Goal: Transaction & Acquisition: Book appointment/travel/reservation

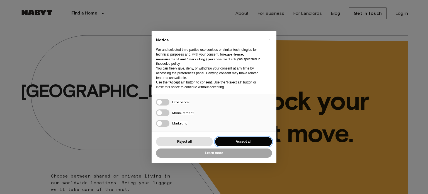
click at [233, 141] on button "Accept all" at bounding box center [243, 141] width 57 height 9
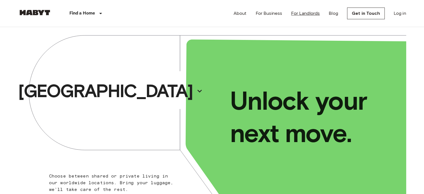
click at [302, 13] on link "For Landlords" at bounding box center [305, 13] width 29 height 7
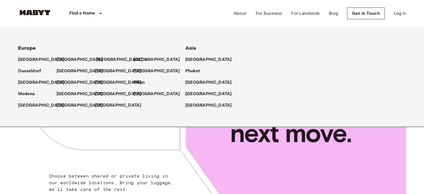
click at [101, 59] on p "[GEOGRAPHIC_DATA]" at bounding box center [119, 59] width 47 height 7
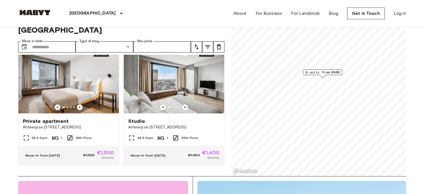
scroll to position [28, 0]
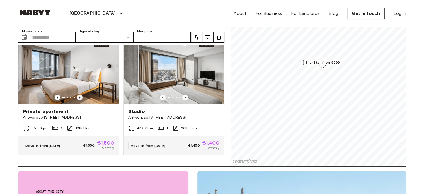
click at [79, 96] on icon "Previous image" at bounding box center [79, 97] width 1 height 2
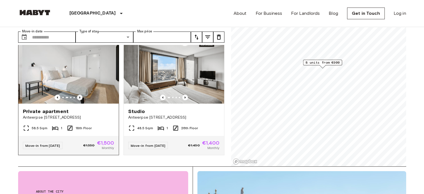
click at [79, 95] on icon "Previous image" at bounding box center [80, 98] width 6 height 6
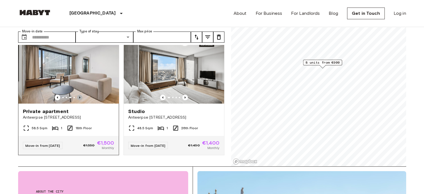
click at [79, 95] on icon "Previous image" at bounding box center [80, 98] width 6 height 6
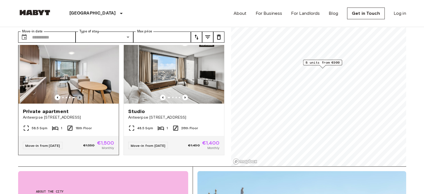
click at [79, 95] on icon "Previous image" at bounding box center [80, 98] width 6 height 6
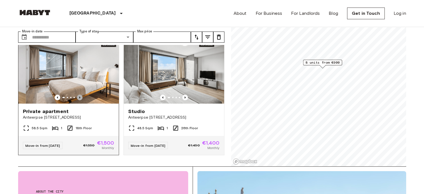
click at [79, 95] on icon "Previous image" at bounding box center [80, 98] width 6 height 6
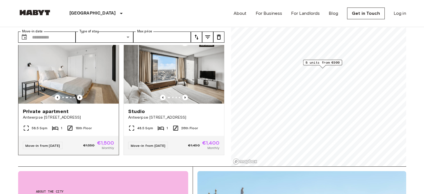
click at [94, 95] on div at bounding box center [68, 98] width 100 height 6
click at [76, 69] on img at bounding box center [68, 70] width 100 height 67
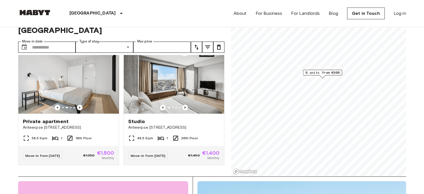
scroll to position [0, 0]
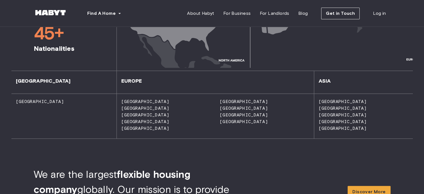
scroll to position [446, 0]
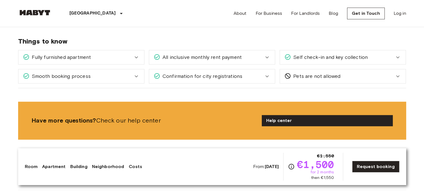
scroll to position [586, 0]
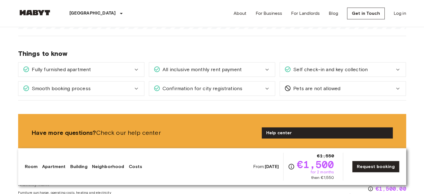
click at [143, 83] on div "Smooth booking process" at bounding box center [81, 88] width 126 height 14
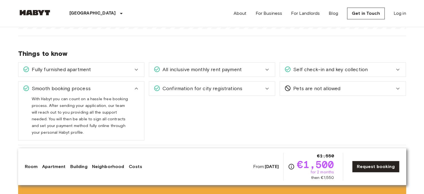
click at [230, 66] on span "All inclusive monthly rent payment" at bounding box center [200, 69] width 81 height 7
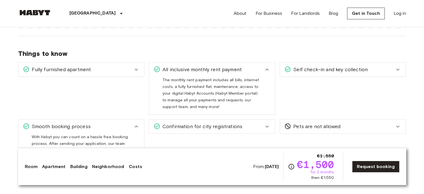
click at [312, 68] on div "Self check-in and key collection" at bounding box center [343, 69] width 126 height 14
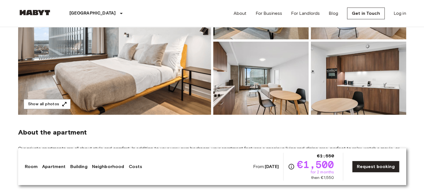
scroll to position [84, 0]
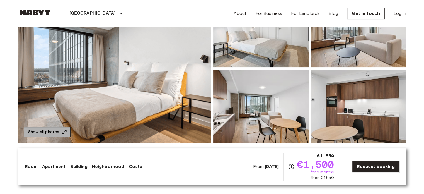
click at [55, 132] on button "Show all photos" at bounding box center [47, 132] width 47 height 10
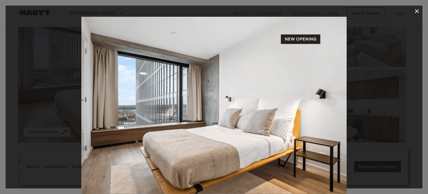
click at [318, 96] on img at bounding box center [213, 105] width 265 height 177
click at [348, 98] on div at bounding box center [214, 105] width 417 height 177
click at [310, 36] on img at bounding box center [213, 105] width 265 height 177
click at [362, 150] on div at bounding box center [214, 105] width 417 height 177
click at [307, 41] on img at bounding box center [213, 105] width 265 height 177
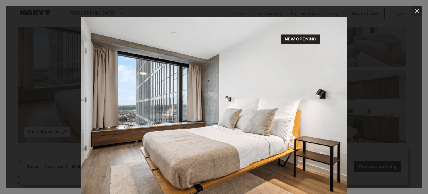
click at [418, 13] on icon "button" at bounding box center [417, 11] width 4 height 4
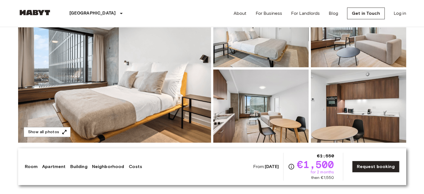
click at [289, 56] on img at bounding box center [260, 30] width 95 height 73
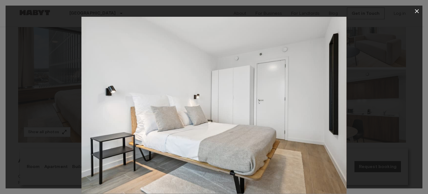
click at [415, 13] on icon "button" at bounding box center [417, 11] width 7 height 7
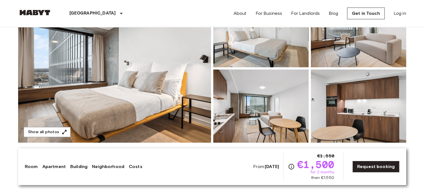
click at [332, 105] on img at bounding box center [358, 105] width 95 height 73
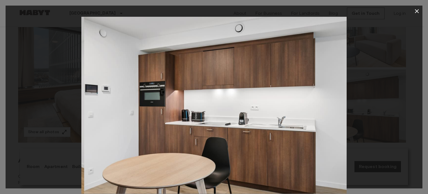
click at [381, 80] on div at bounding box center [214, 105] width 417 height 177
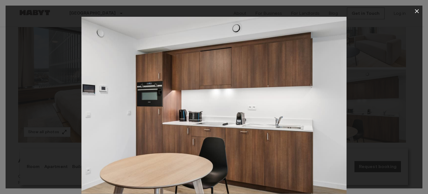
click at [418, 8] on icon "button" at bounding box center [417, 11] width 7 height 7
